Goal: Book appointment/travel/reservation

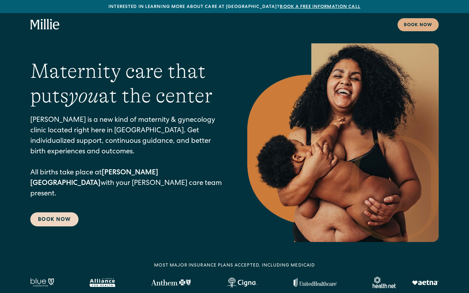
click at [52, 214] on link "Book Now" at bounding box center [54, 219] width 48 height 14
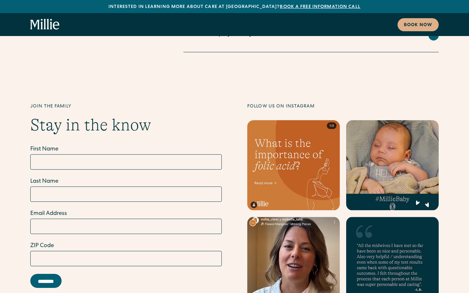
scroll to position [2978, 0]
